Goal: Task Accomplishment & Management: Complete application form

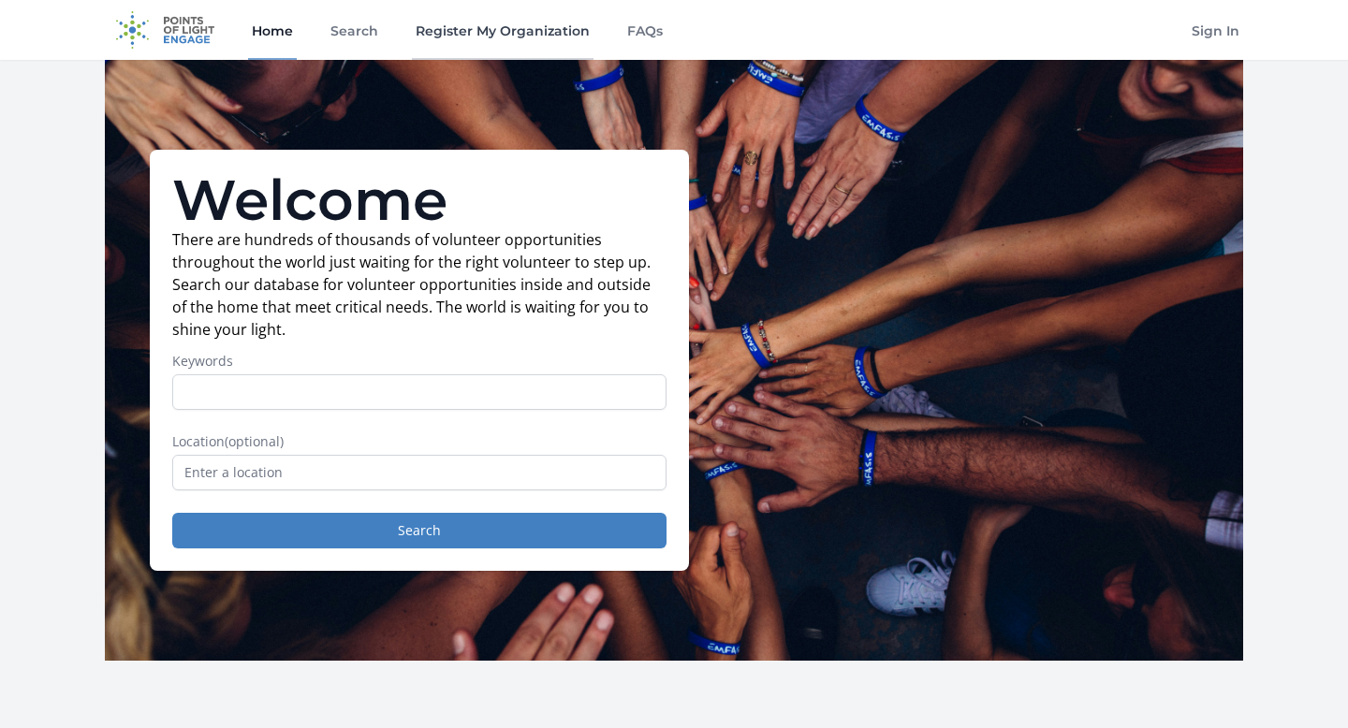
click at [547, 15] on link "Register My Organization" at bounding box center [503, 30] width 182 height 60
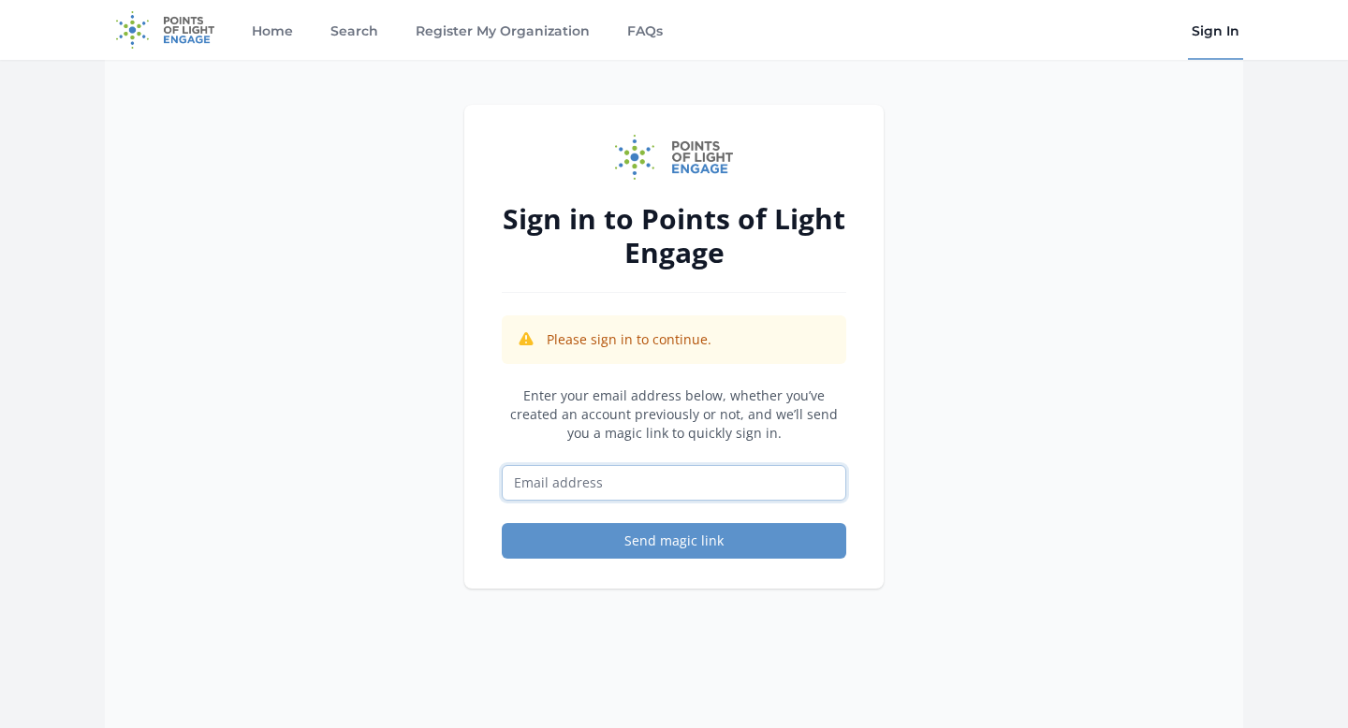
click at [631, 494] on input "Email address" at bounding box center [674, 483] width 344 height 36
type input "contact@thekute.org"
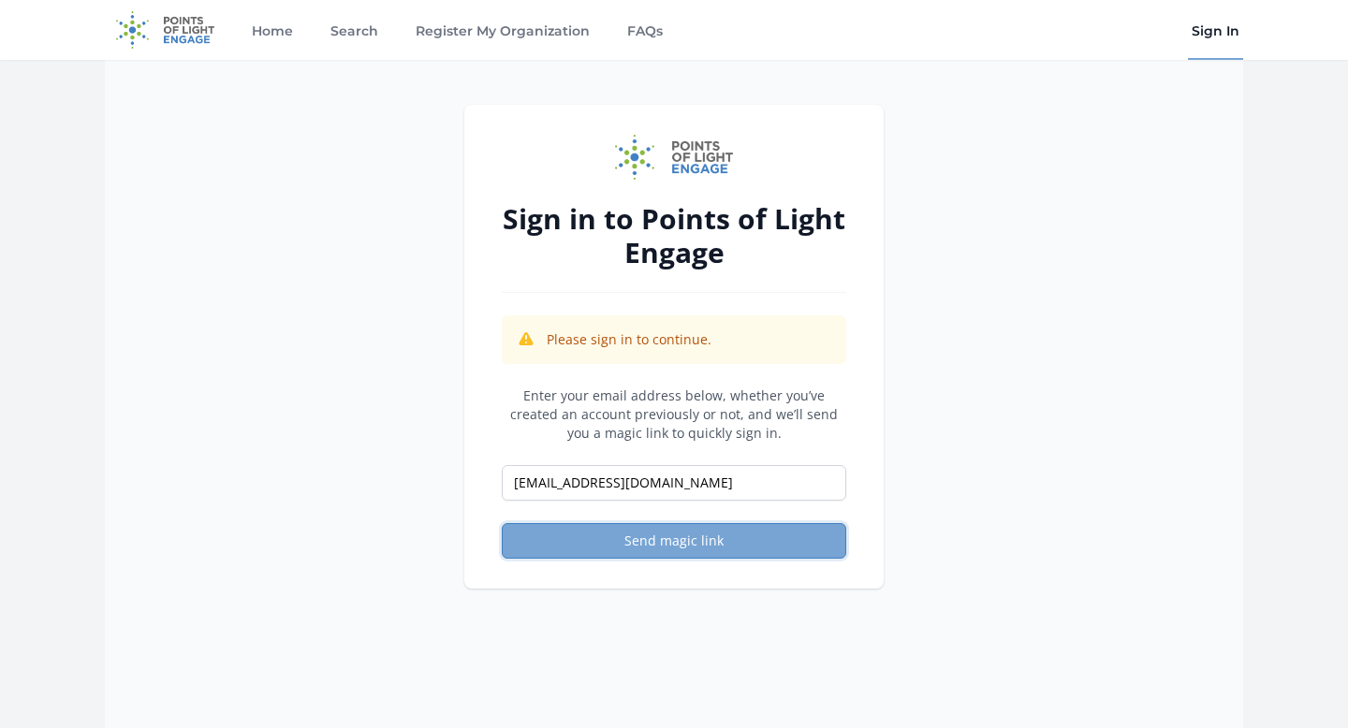
click at [646, 558] on button "Send magic link" at bounding box center [674, 541] width 344 height 36
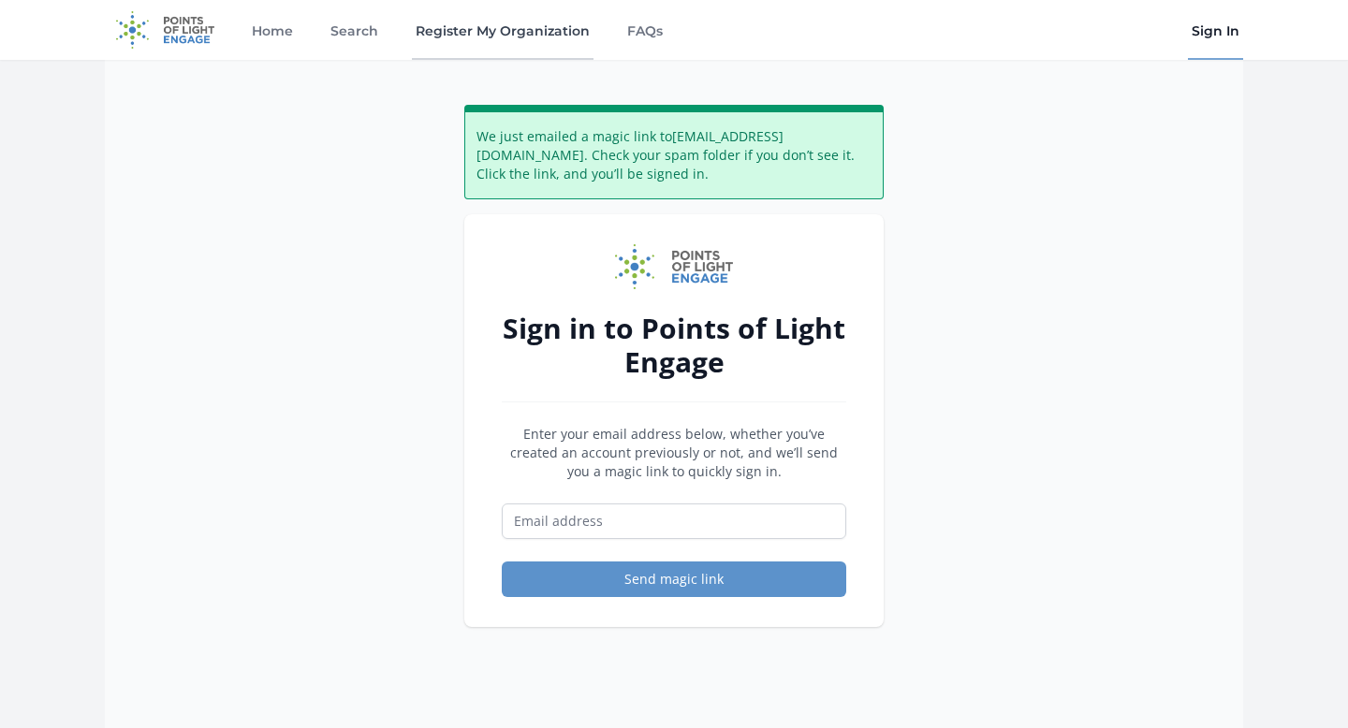
click at [498, 29] on link "Register My Organization" at bounding box center [503, 30] width 182 height 60
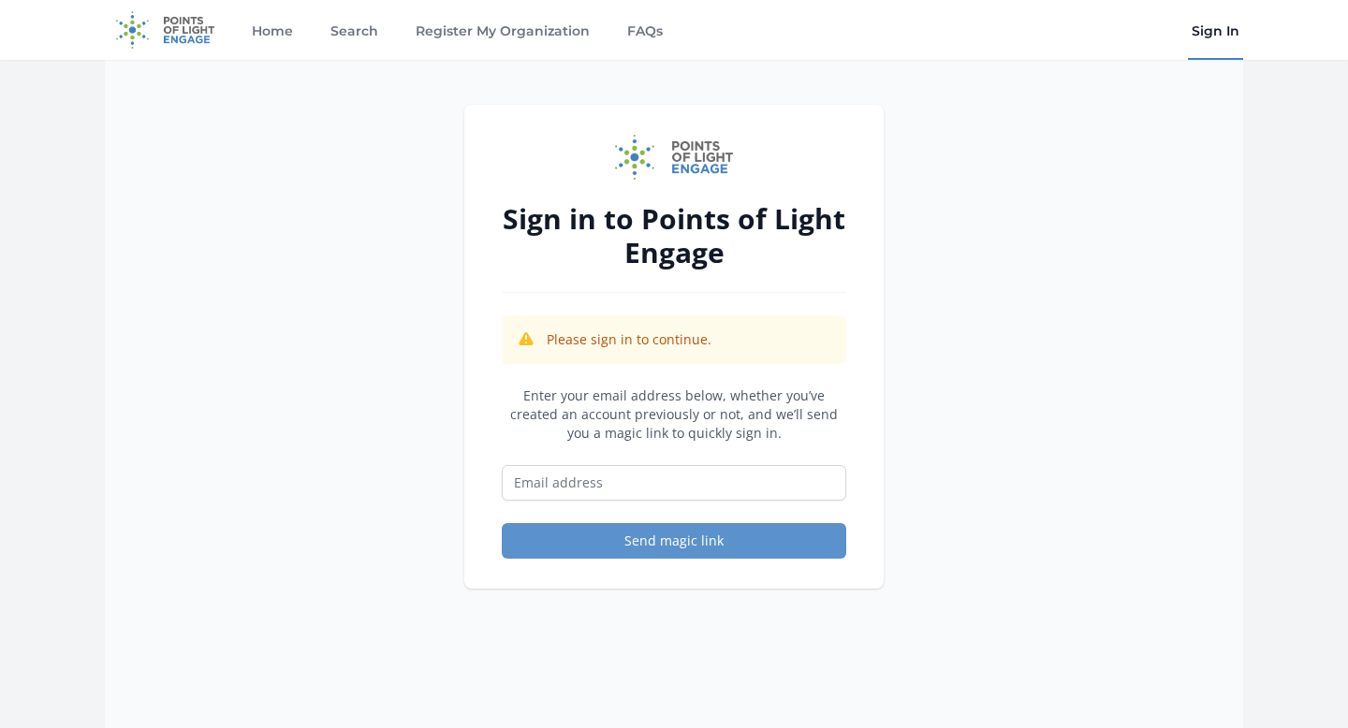
click at [1199, 33] on link "Sign In" at bounding box center [1215, 30] width 55 height 60
